Goal: Check status: Check status

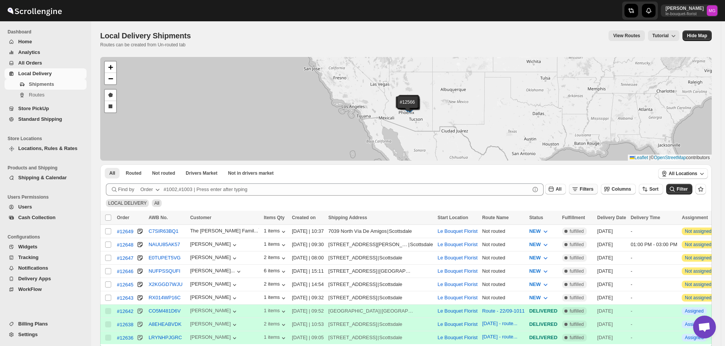
click at [579, 189] on icon "button" at bounding box center [575, 189] width 8 height 8
click at [589, 217] on span "Add Filter" at bounding box center [593, 219] width 21 height 6
click at [556, 216] on icon "button" at bounding box center [557, 219] width 8 height 8
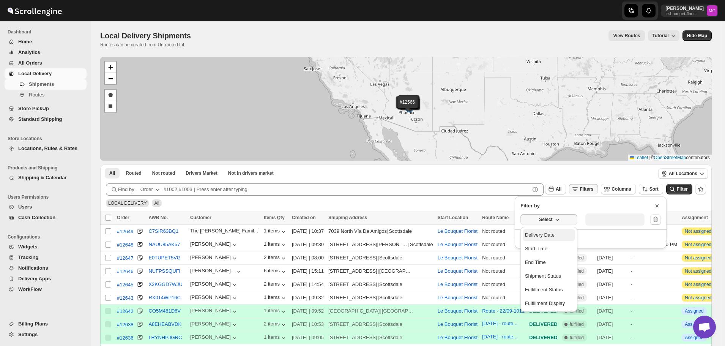
click at [553, 236] on div "Delivery Date" at bounding box center [540, 235] width 30 height 8
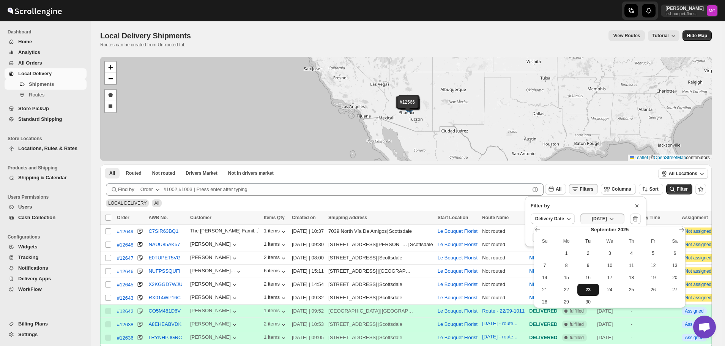
click at [586, 290] on span "23" at bounding box center [588, 289] width 16 height 6
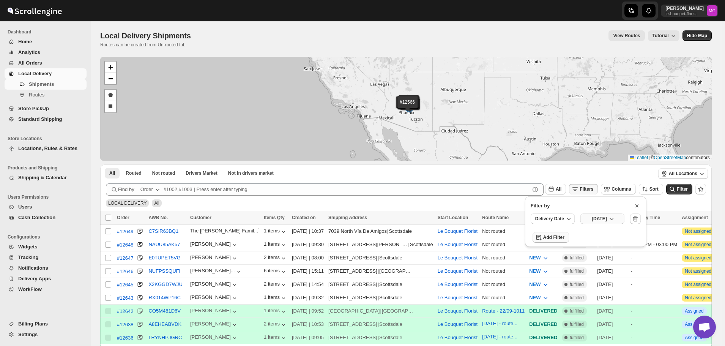
click at [603, 213] on button "[DATE]" at bounding box center [602, 218] width 44 height 11
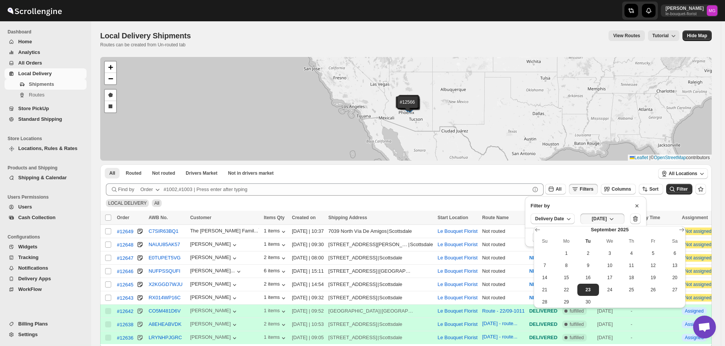
click at [569, 286] on span "22" at bounding box center [566, 289] width 16 height 6
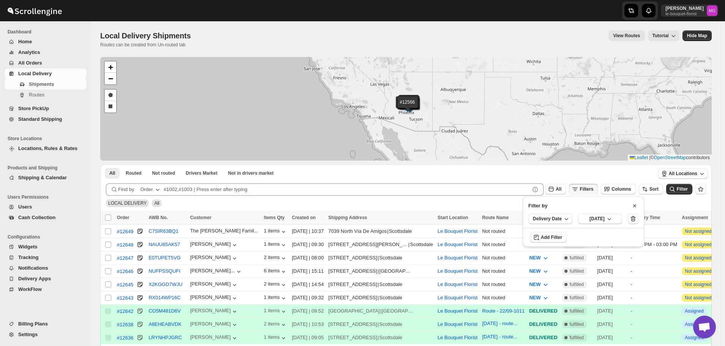
click at [685, 178] on button "All Locations" at bounding box center [683, 173] width 50 height 11
click at [621, 174] on ul "All Routed Not routed Drivers Market Not in drivers market More Filters" at bounding box center [377, 172] width 548 height 11
click at [674, 186] on icon "submit" at bounding box center [672, 189] width 8 height 8
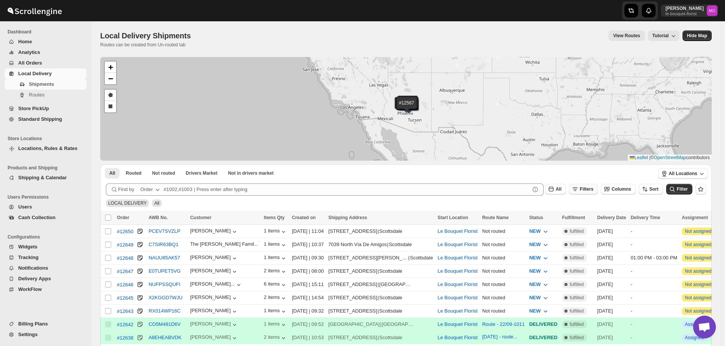
click at [579, 186] on icon "button" at bounding box center [575, 189] width 8 height 8
click at [584, 220] on span "Add Filter" at bounding box center [593, 219] width 21 height 6
click at [535, 220] on button "Select" at bounding box center [548, 219] width 57 height 11
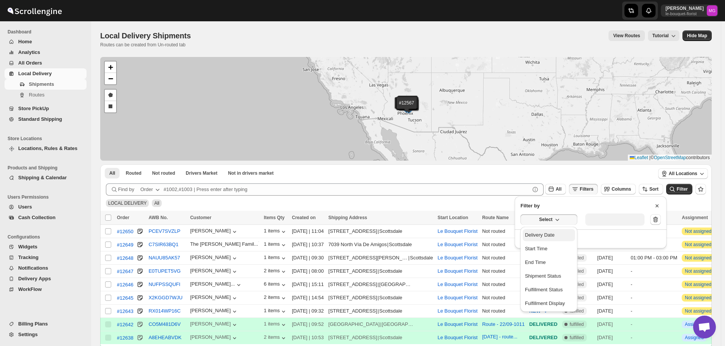
click at [540, 237] on div "Delivery Date" at bounding box center [540, 235] width 30 height 8
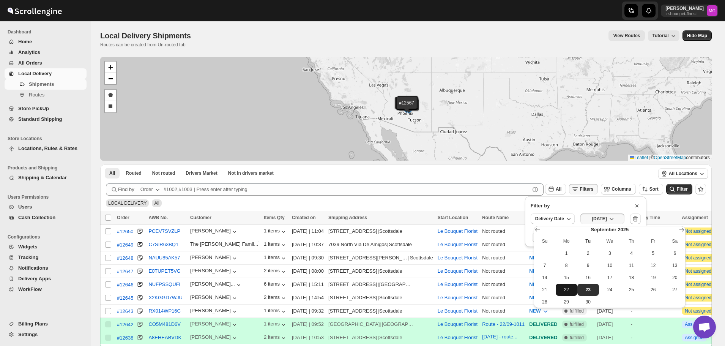
click at [568, 288] on span "22" at bounding box center [566, 289] width 16 height 6
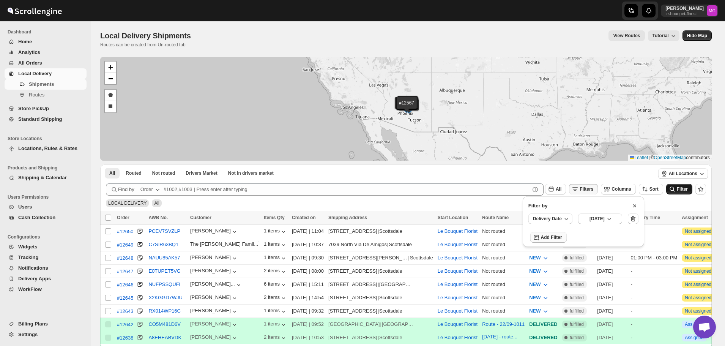
click at [676, 192] on icon "submit" at bounding box center [672, 189] width 8 height 8
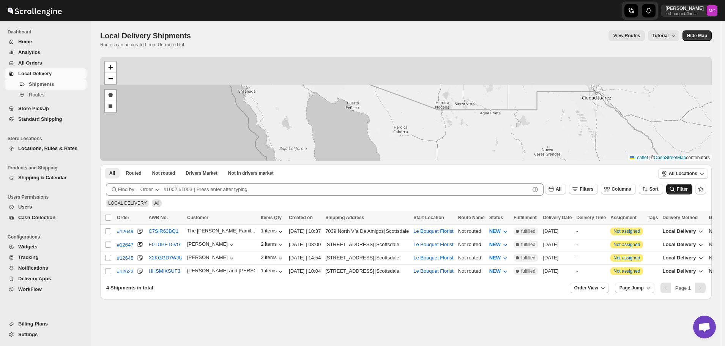
click at [392, 147] on div "#12649 #12647 #12645 #12623 + − Draw a polygon Draw a rectangle Leaflet | © Ope…" at bounding box center [405, 109] width 611 height 104
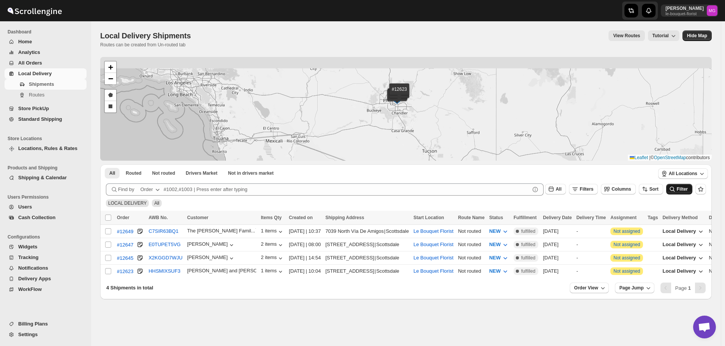
drag, startPoint x: 413, startPoint y: 83, endPoint x: 413, endPoint y: 138, distance: 54.6
click at [414, 138] on div "#12649 #12647 #12645 #12623 + − Draw a polygon Draw a rectangle Leaflet | © Ope…" at bounding box center [405, 109] width 611 height 104
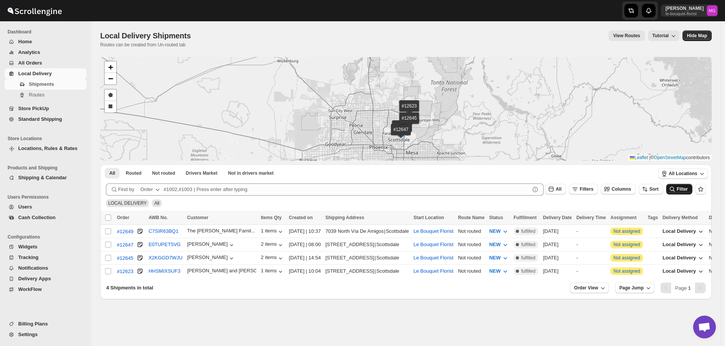
drag, startPoint x: 379, startPoint y: 117, endPoint x: 354, endPoint y: 104, distance: 27.9
click at [355, 104] on div "#12649 #12647 #12645 #12623 + − Draw a polygon Draw a rectangle Leaflet | © Ope…" at bounding box center [405, 109] width 611 height 104
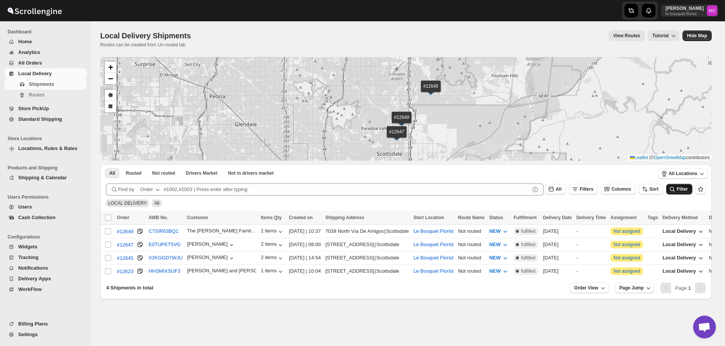
drag, startPoint x: 393, startPoint y: 126, endPoint x: 346, endPoint y: 93, distance: 57.9
click at [346, 93] on div "#12649 #12647 #12645 #12623 + − Draw a polygon Draw a rectangle Leaflet | © Ope…" at bounding box center [405, 109] width 611 height 104
